Goal: Task Accomplishment & Management: Use online tool/utility

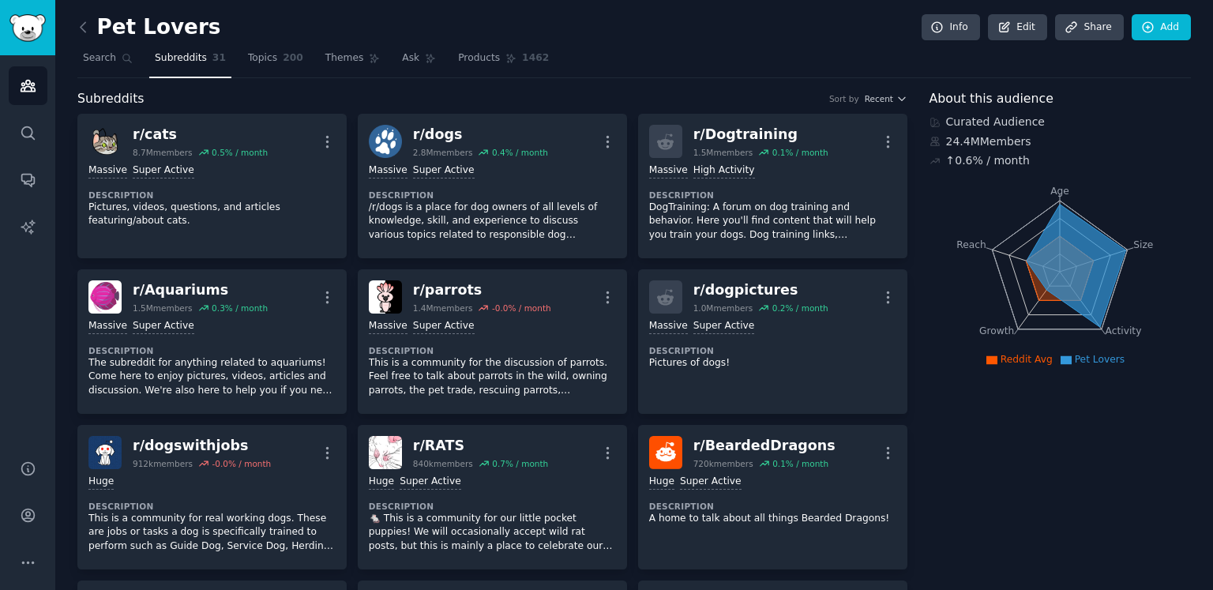
click at [212, 62] on span "31" at bounding box center [218, 58] width 13 height 14
click at [85, 28] on icon at bounding box center [83, 27] width 17 height 17
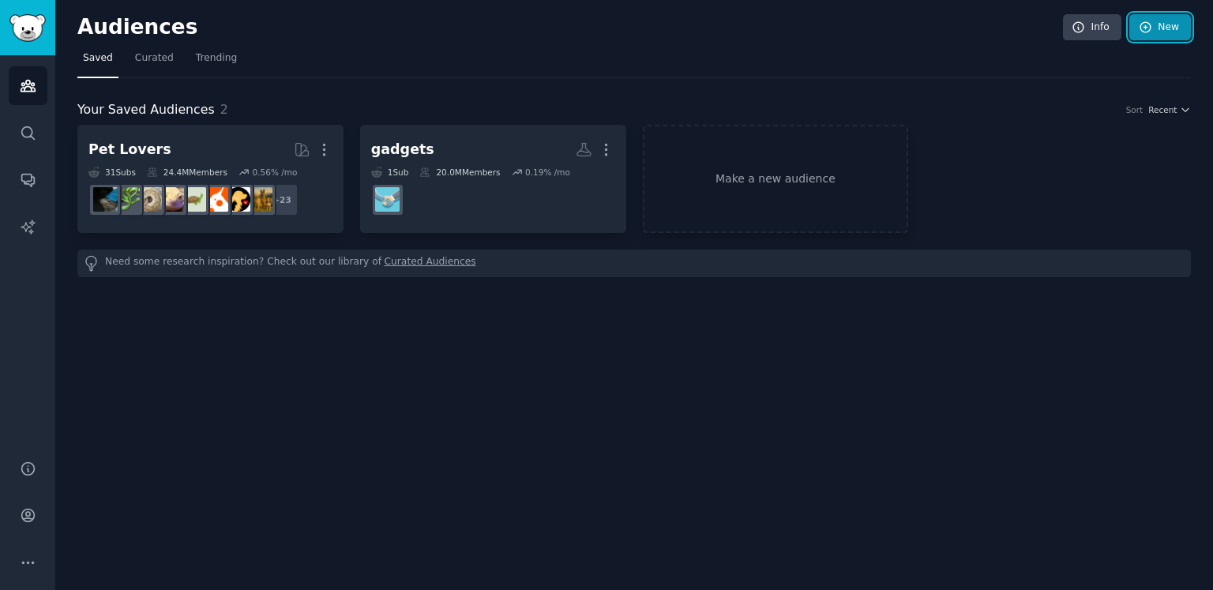
click at [1160, 33] on link "New" at bounding box center [1160, 27] width 62 height 27
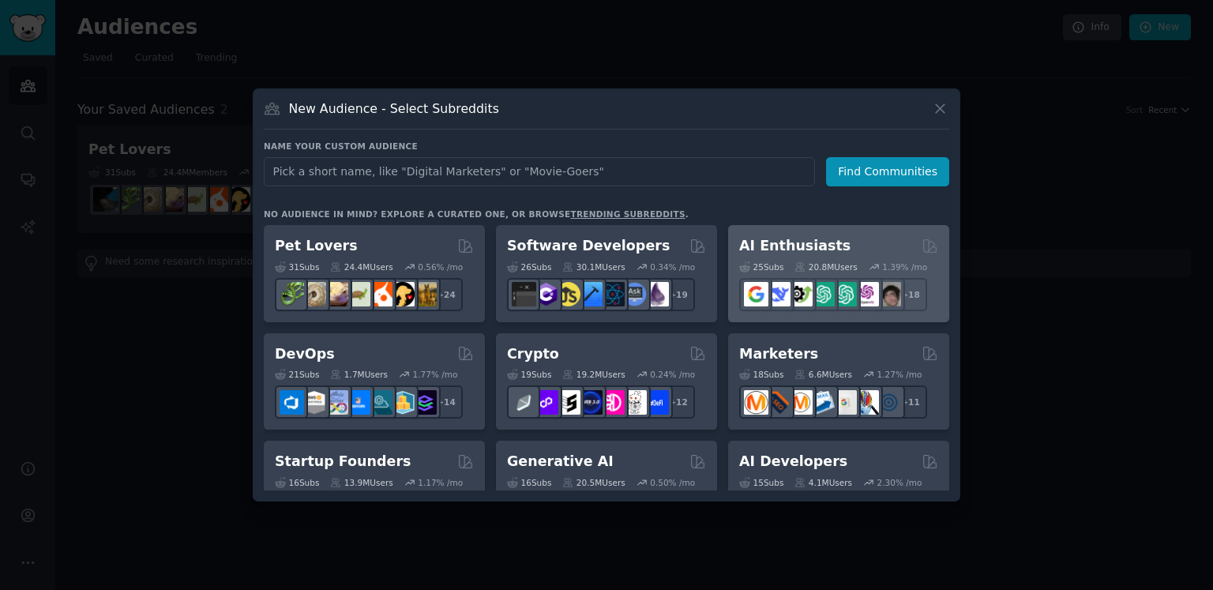
click at [846, 252] on div "AI Enthusiasts" at bounding box center [838, 246] width 199 height 20
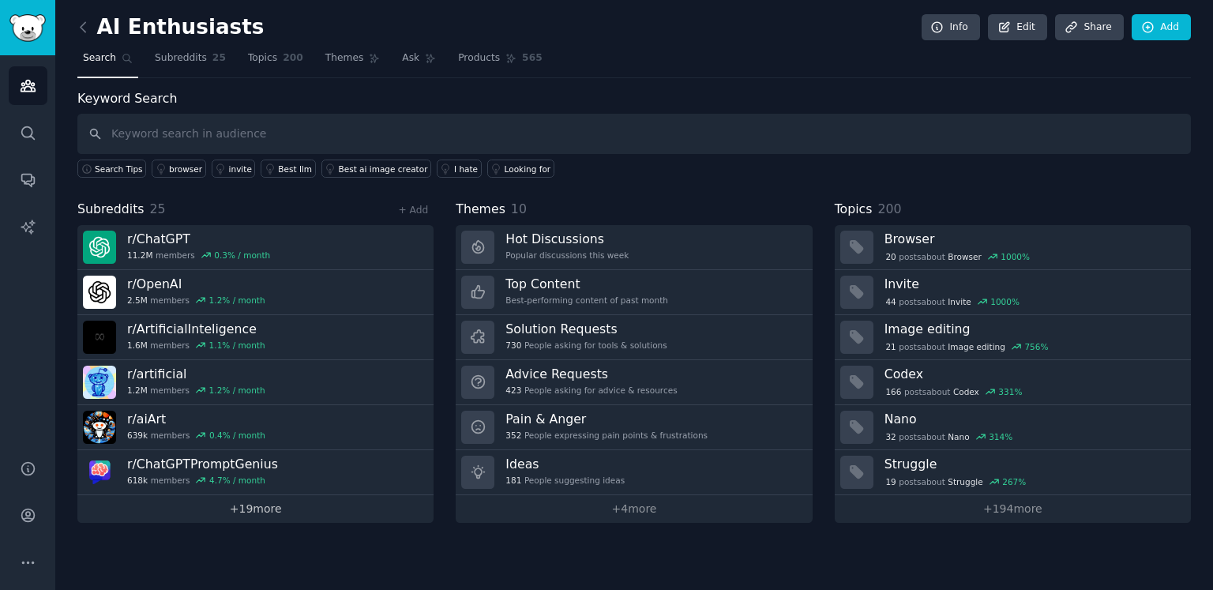
click at [265, 505] on link "+ 19 more" at bounding box center [255, 509] width 356 height 28
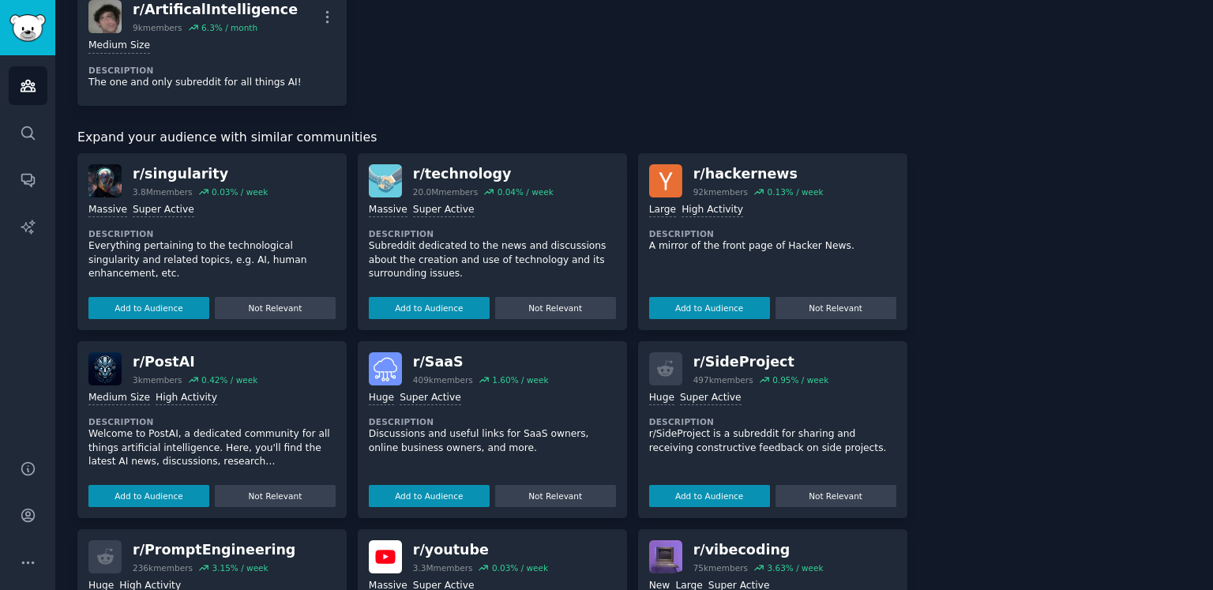
scroll to position [1421, 0]
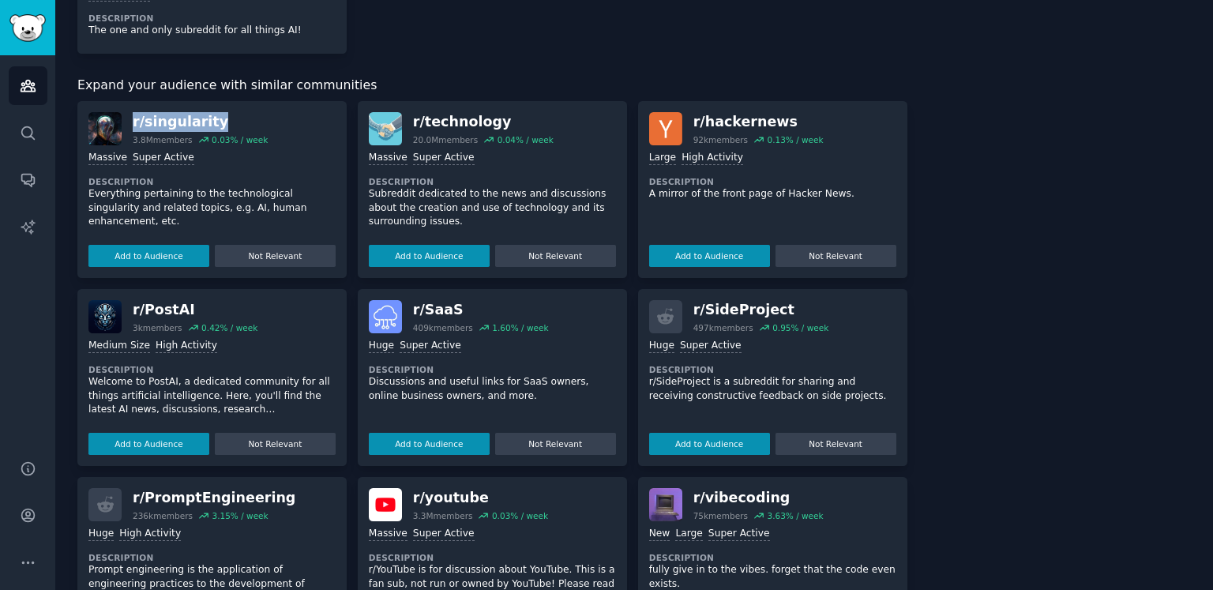
drag, startPoint x: 239, startPoint y: 118, endPoint x: 135, endPoint y: 115, distance: 104.2
click at [135, 115] on div "r/ singularity" at bounding box center [200, 122] width 135 height 20
copy div "r/ singularity"
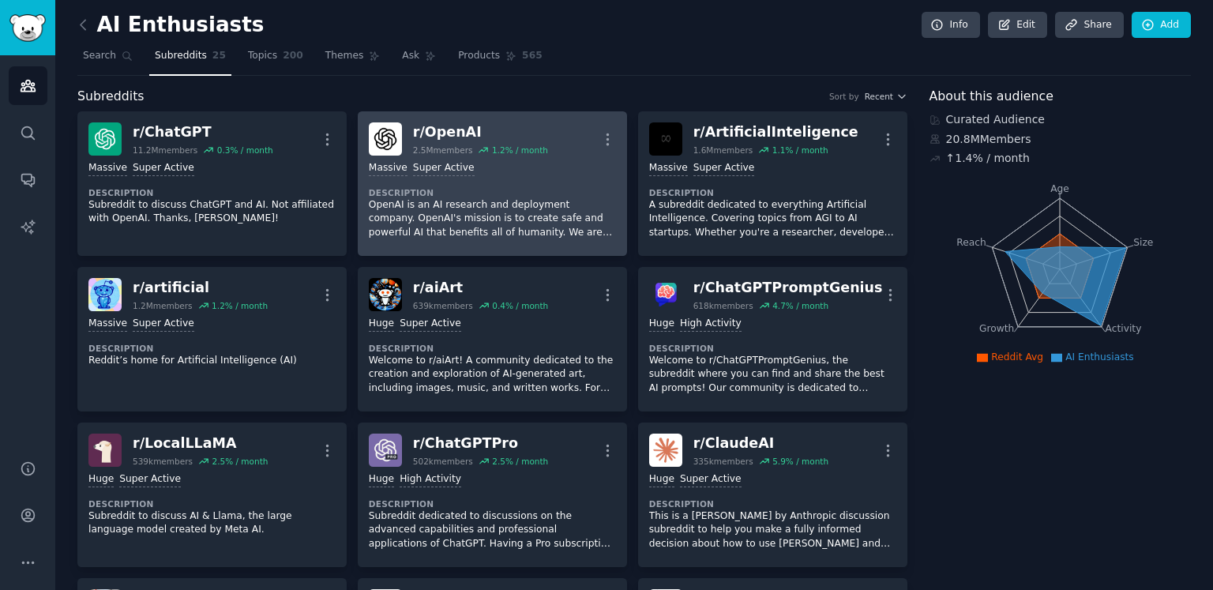
scroll to position [0, 0]
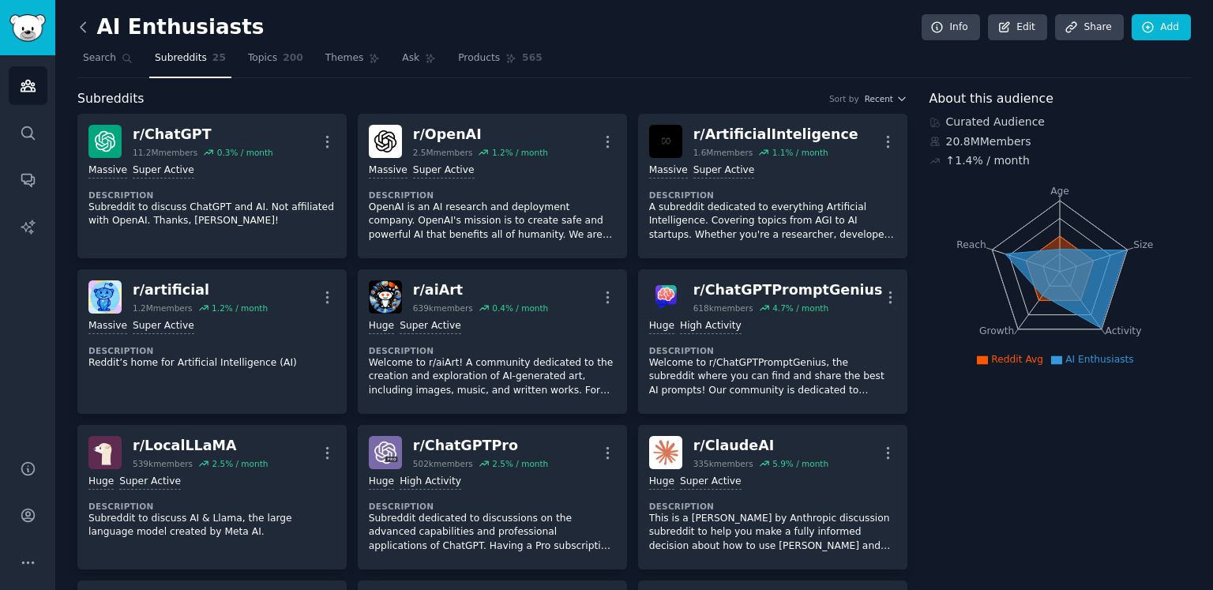
click at [79, 27] on icon at bounding box center [83, 27] width 17 height 17
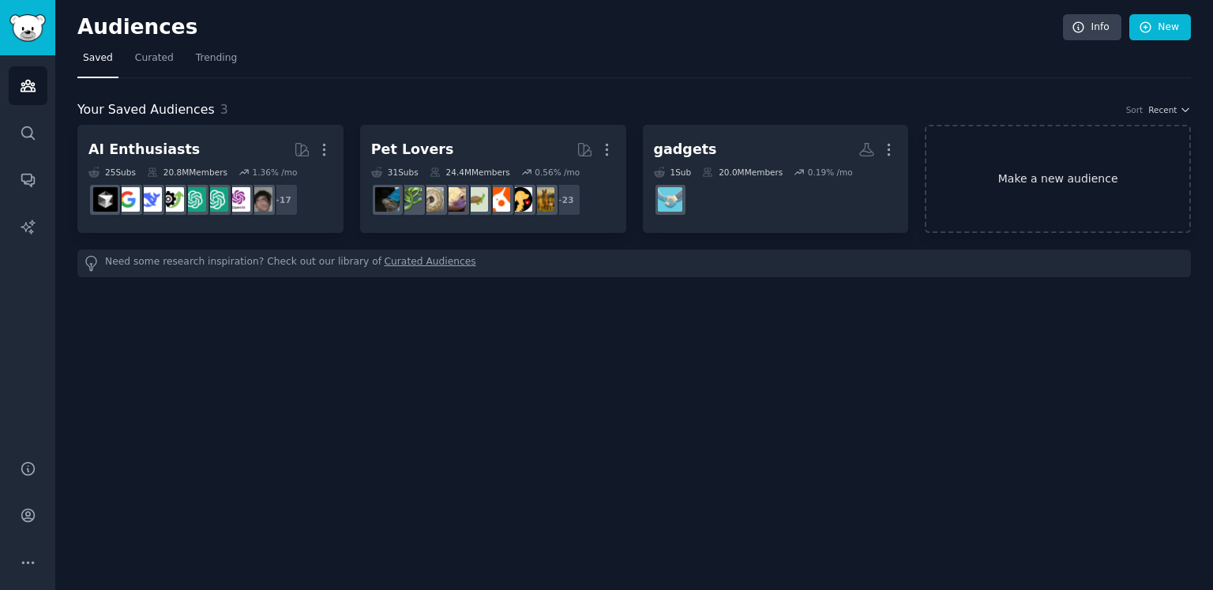
click at [1023, 168] on link "Make a new audience" at bounding box center [1058, 179] width 266 height 108
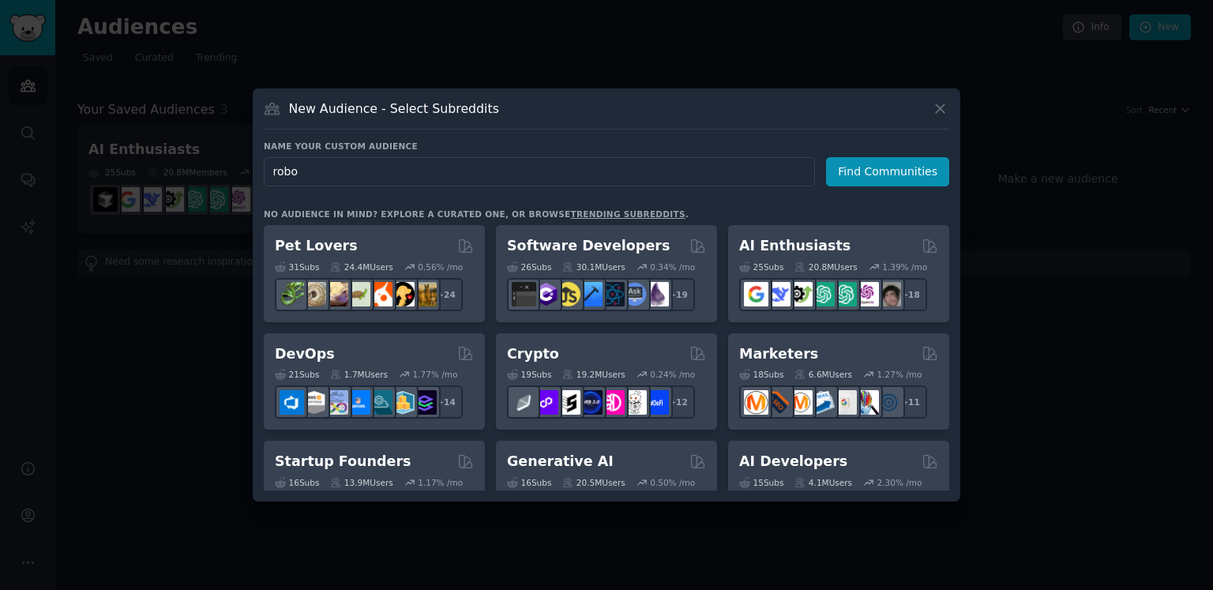
type input "robot"
click button "Find Communities" at bounding box center [887, 171] width 123 height 29
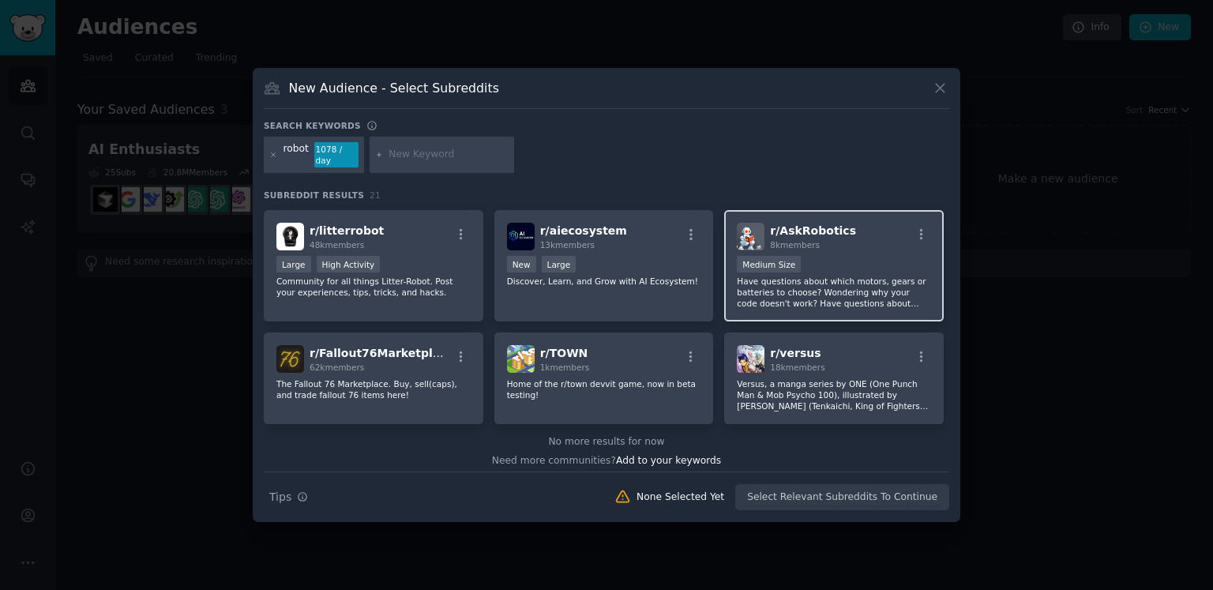
scroll to position [598, 0]
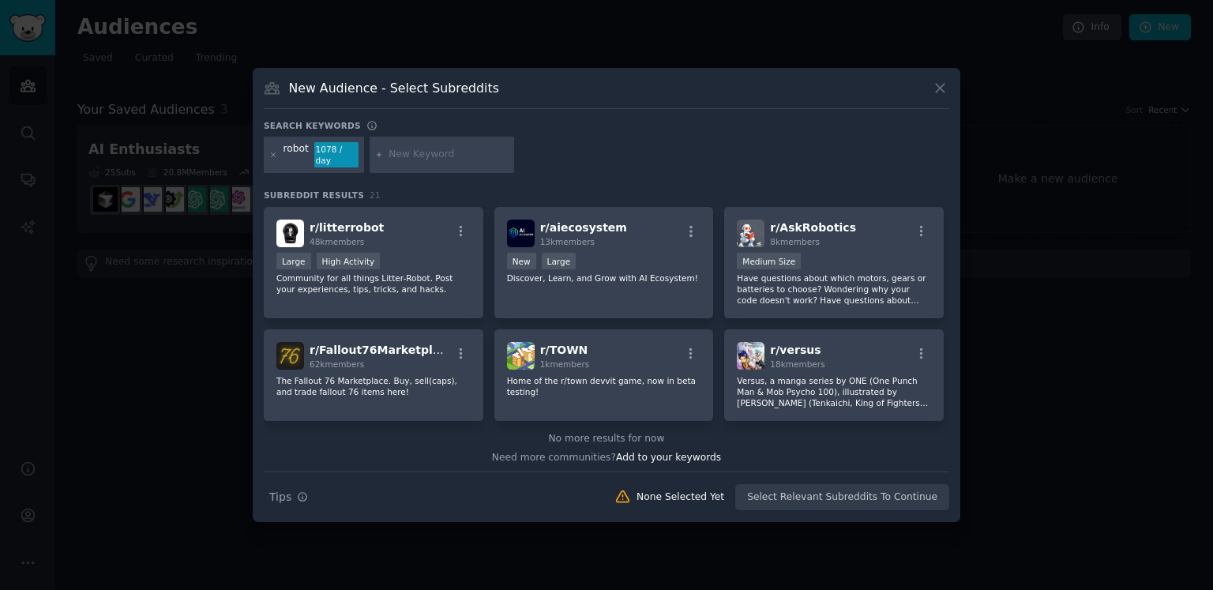
click at [442, 154] on input "text" at bounding box center [448, 155] width 120 height 14
type input "tech"
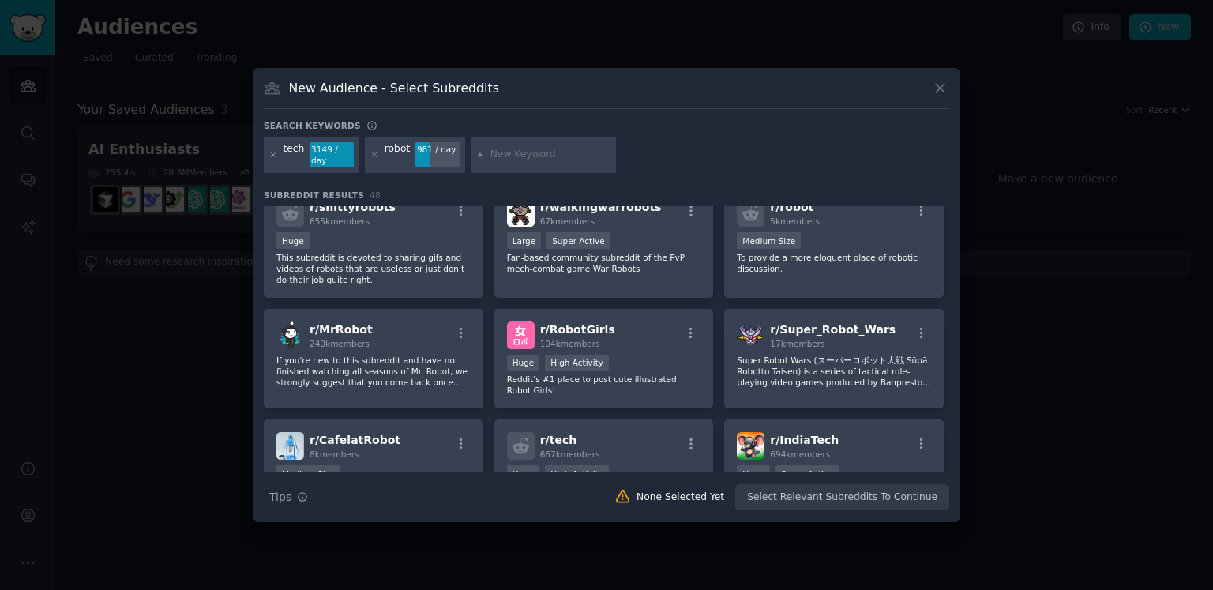
scroll to position [158, 0]
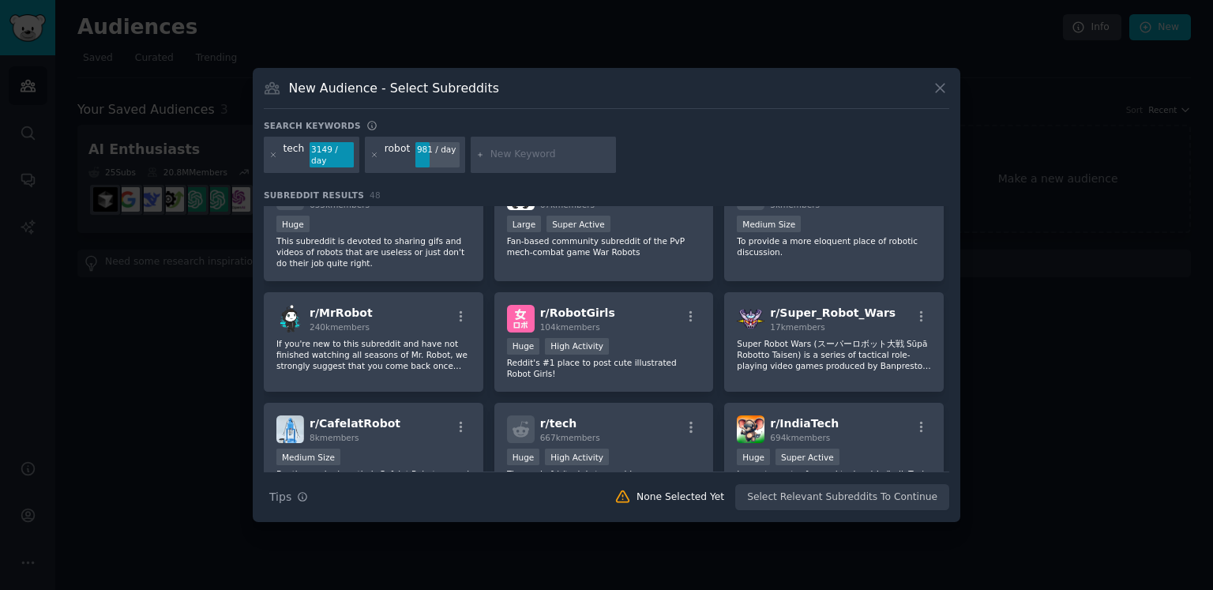
click at [824, 181] on div "Search keywords Try a 2-4 keywords your audience might mention tech 3149 / day …" at bounding box center [606, 315] width 685 height 391
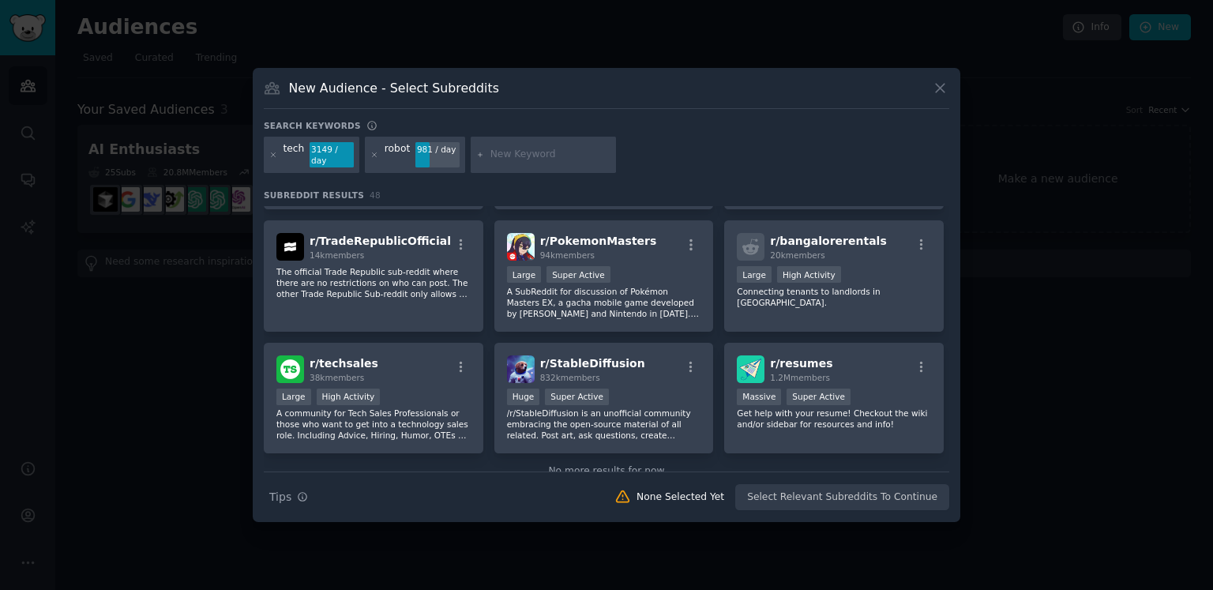
scroll to position [1658, 0]
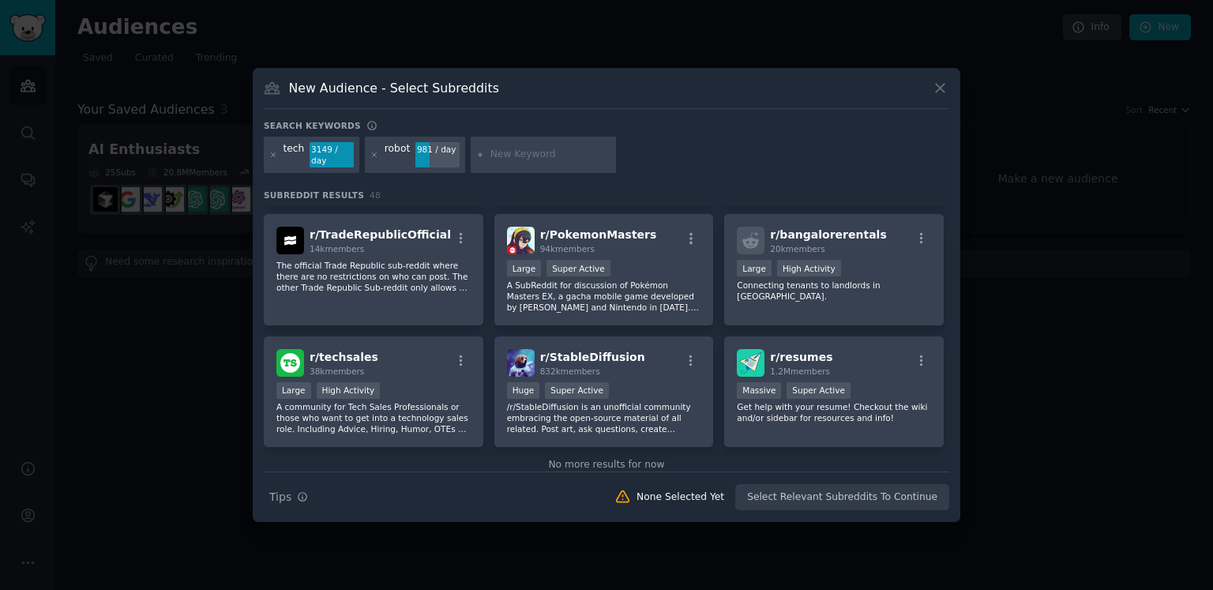
click at [534, 152] on input "text" at bounding box center [550, 155] width 120 height 14
type input "nextlevel"
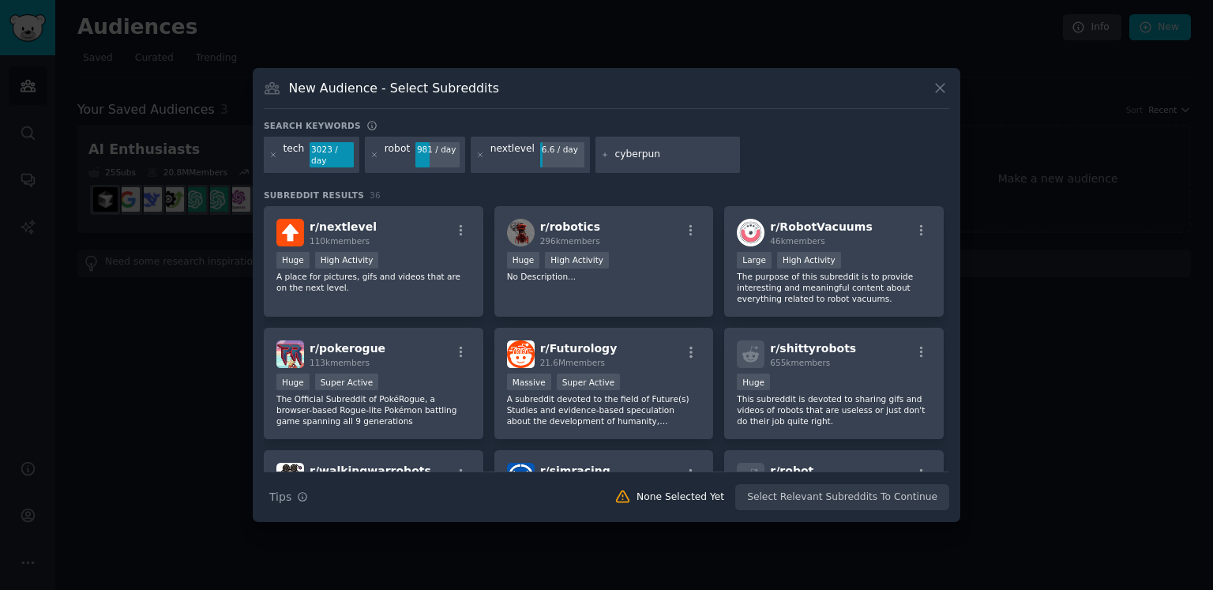
type input "cyberpunk"
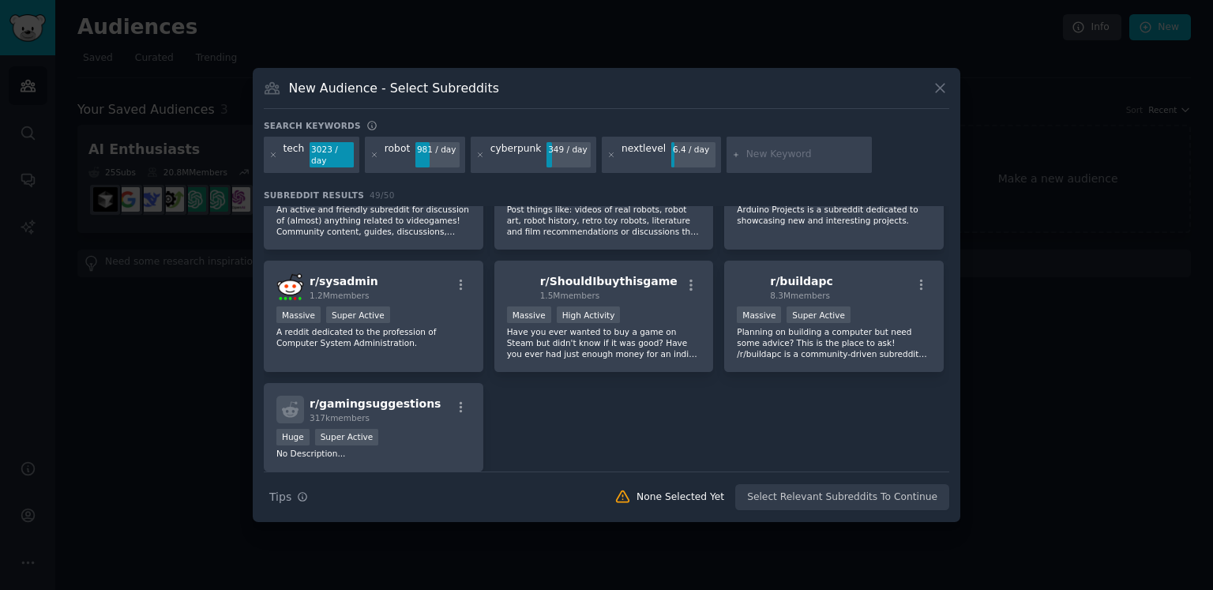
scroll to position [1737, 0]
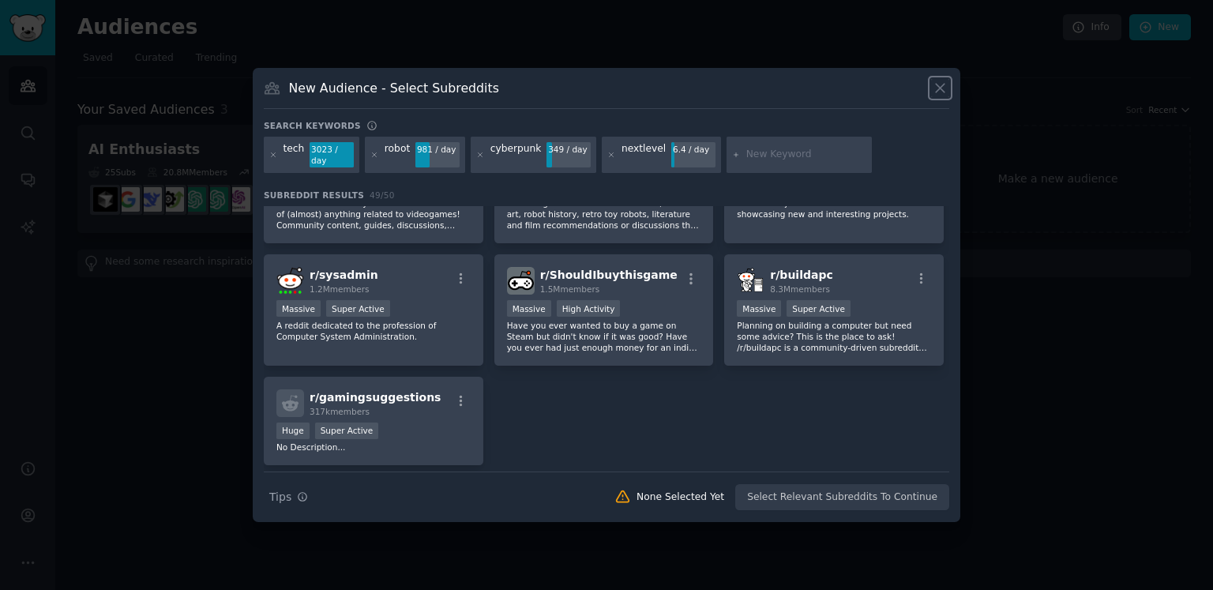
click at [936, 96] on icon at bounding box center [940, 88] width 17 height 17
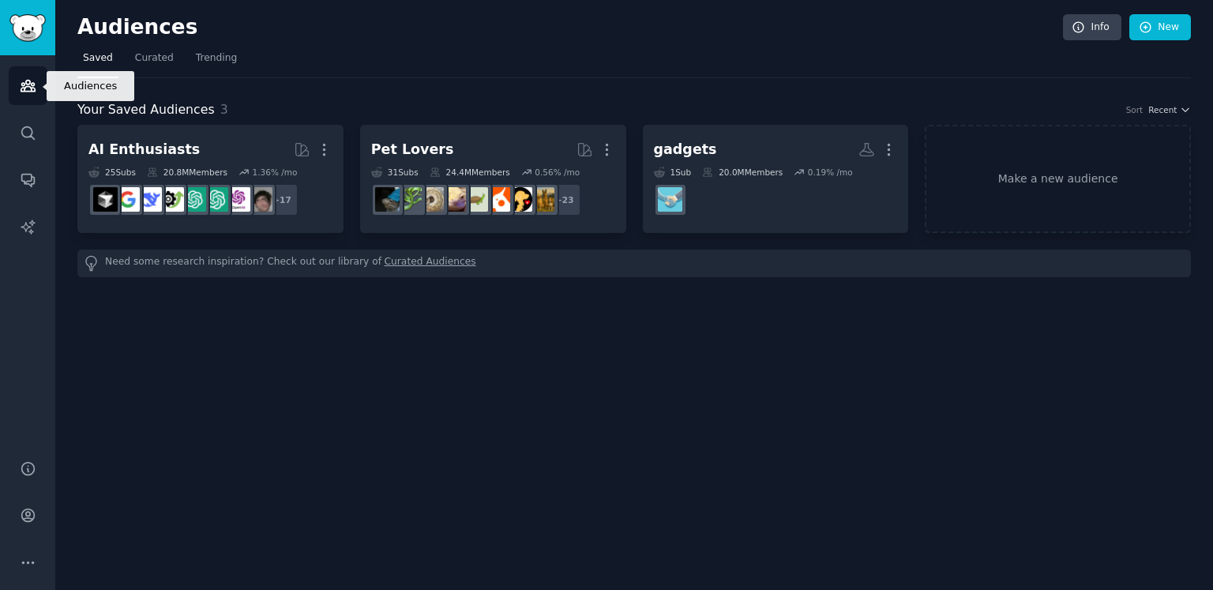
click at [18, 88] on link "Audiences" at bounding box center [28, 85] width 39 height 39
click at [35, 14] on img "Sidebar" at bounding box center [27, 28] width 36 height 28
click at [151, 61] on span "Curated" at bounding box center [154, 58] width 39 height 14
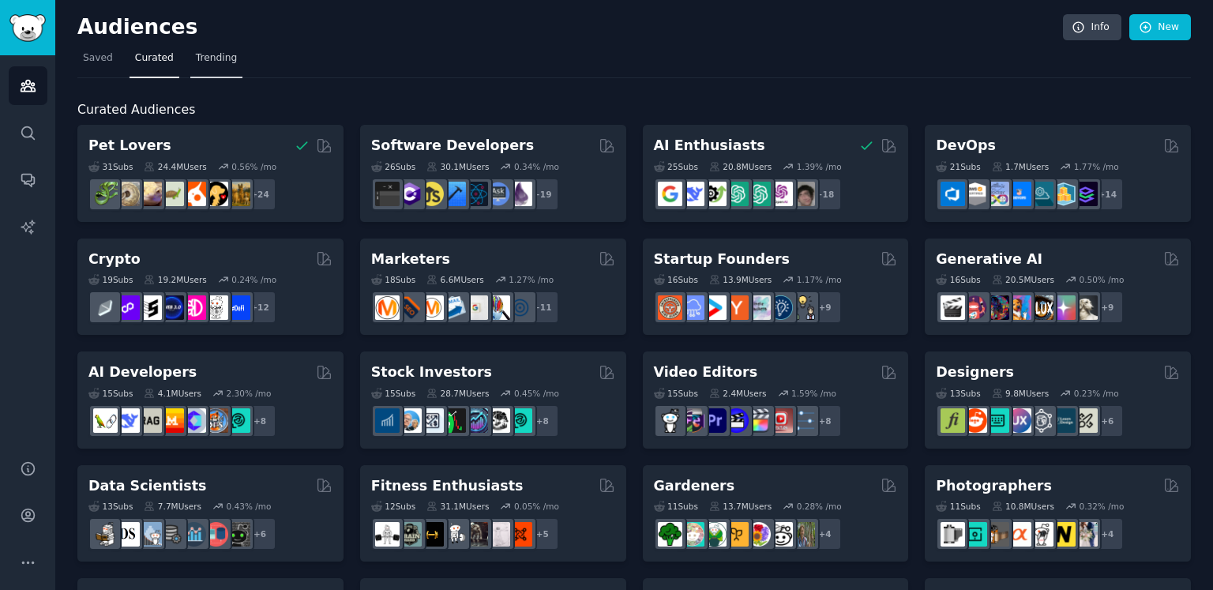
click at [223, 60] on span "Trending" at bounding box center [216, 58] width 41 height 14
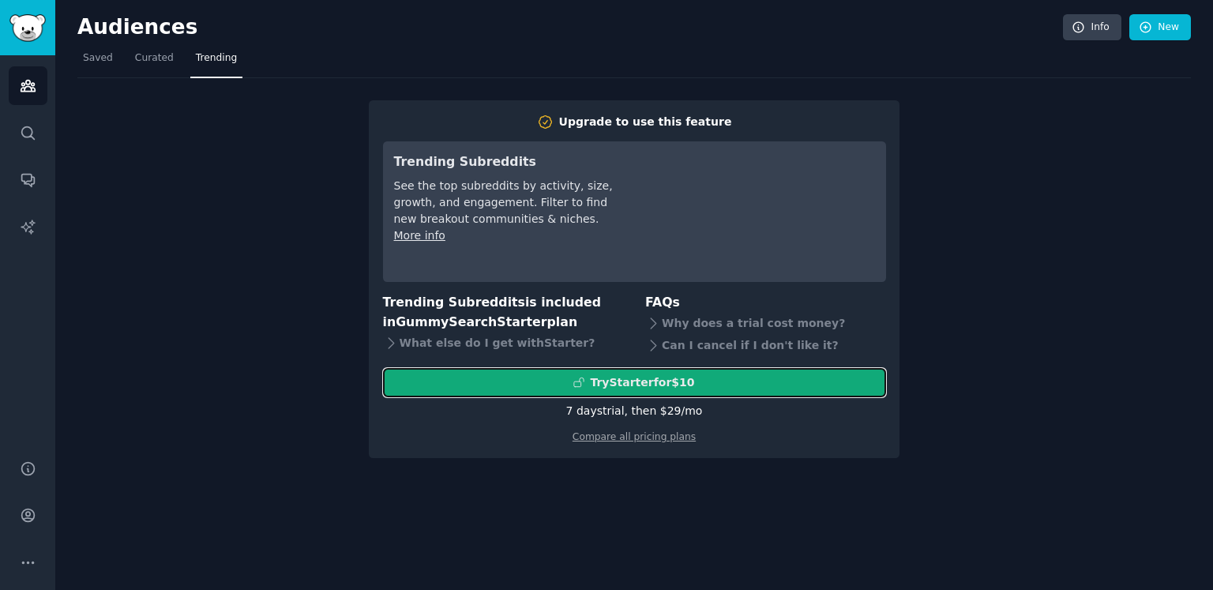
click at [688, 388] on div "Try Starter for $10" at bounding box center [642, 382] width 104 height 17
